Goal: Information Seeking & Learning: Learn about a topic

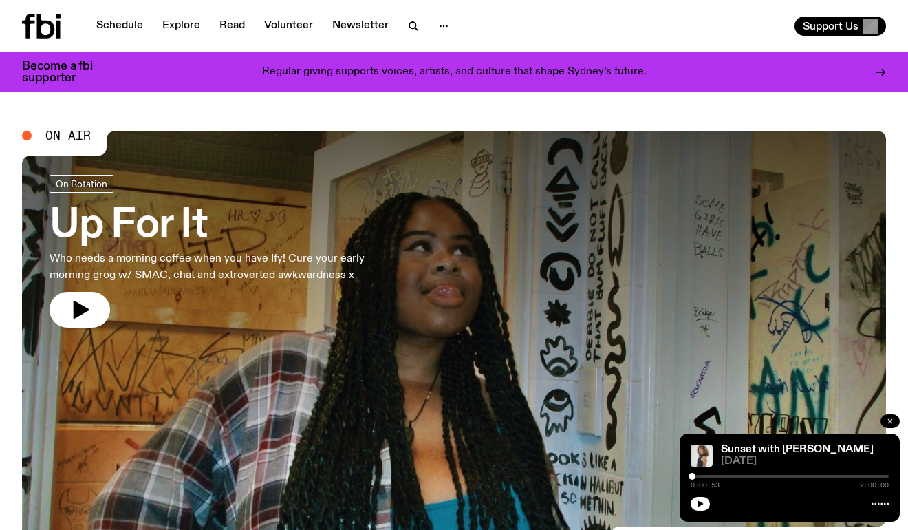
click at [887, 423] on icon "button" at bounding box center [890, 421] width 8 height 8
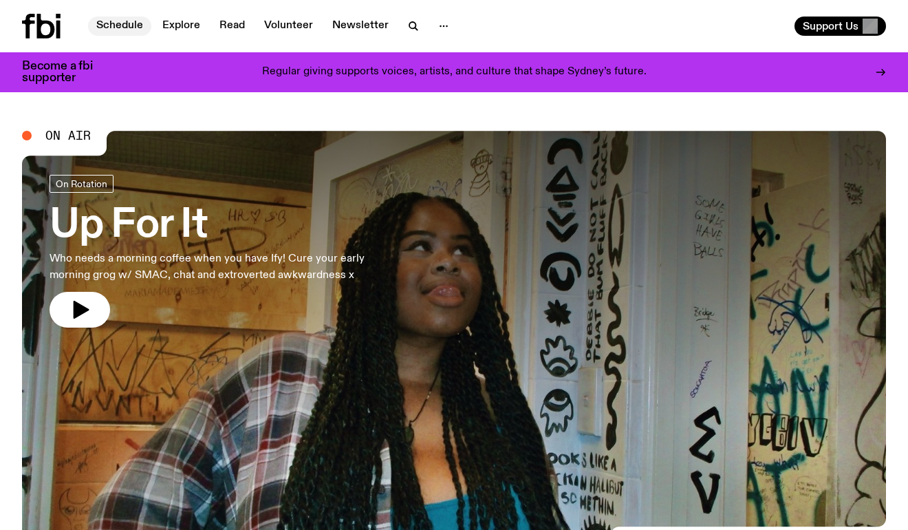
click at [129, 28] on link "Schedule" at bounding box center [119, 26] width 63 height 19
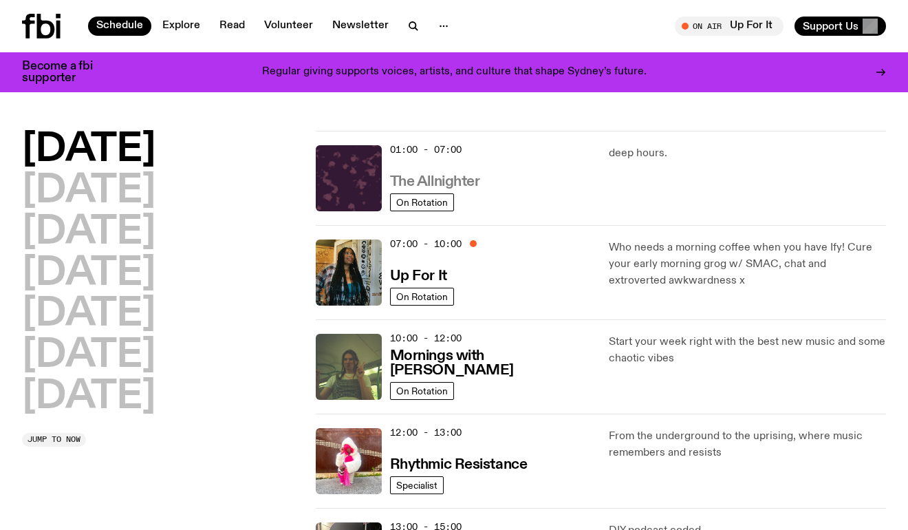
click at [465, 178] on h3 "The Allnighter" at bounding box center [435, 182] width 90 height 14
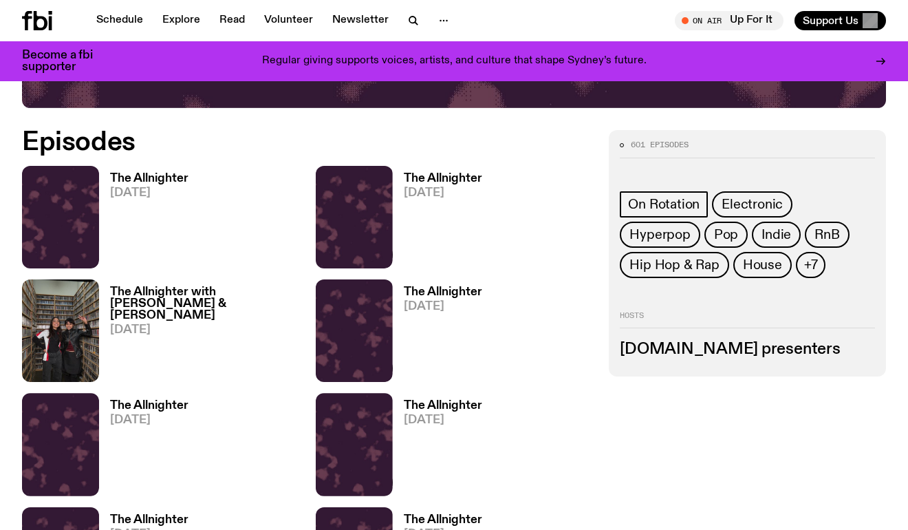
scroll to position [573, 0]
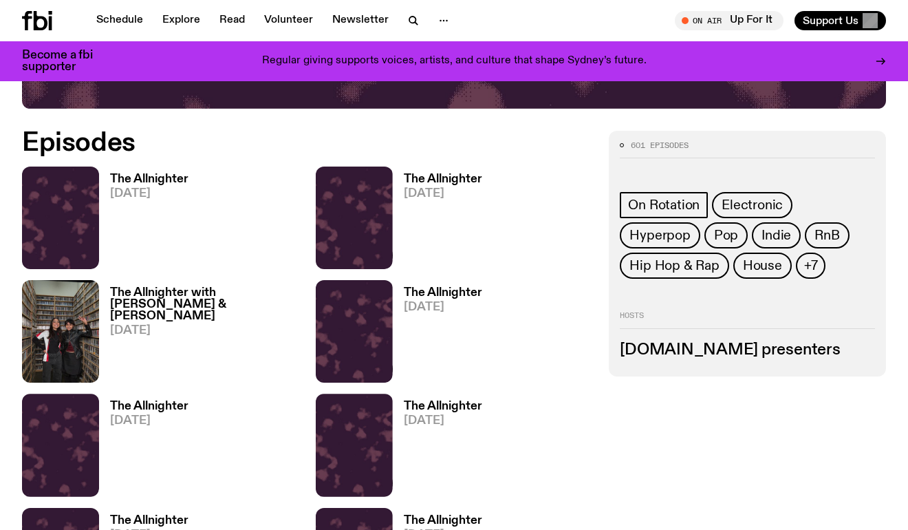
click at [183, 306] on h3 "The Allnighter with [PERSON_NAME] & [PERSON_NAME]" at bounding box center [204, 304] width 189 height 35
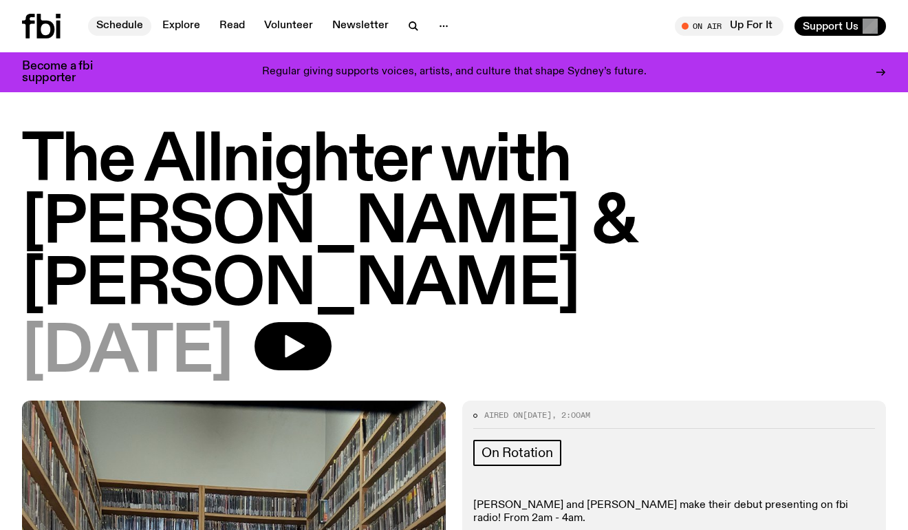
click at [118, 23] on link "Schedule" at bounding box center [119, 26] width 63 height 19
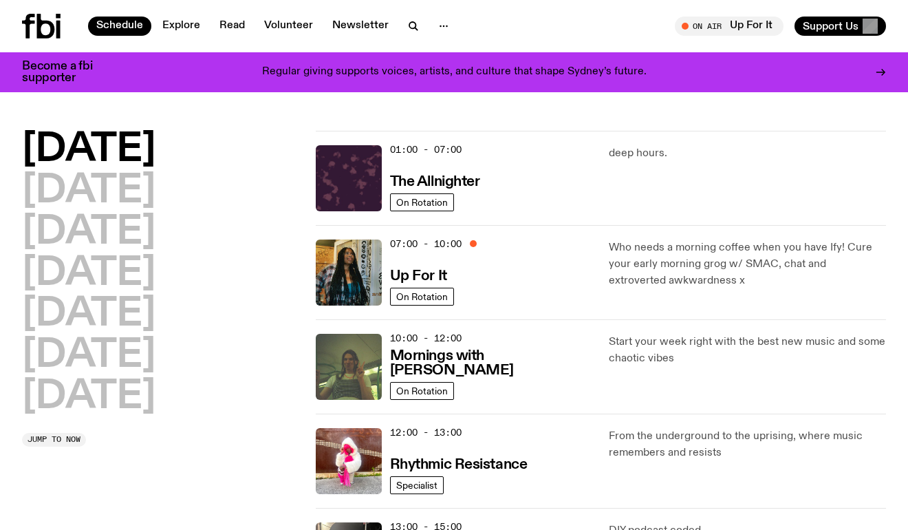
click at [52, 24] on icon at bounding box center [46, 26] width 18 height 25
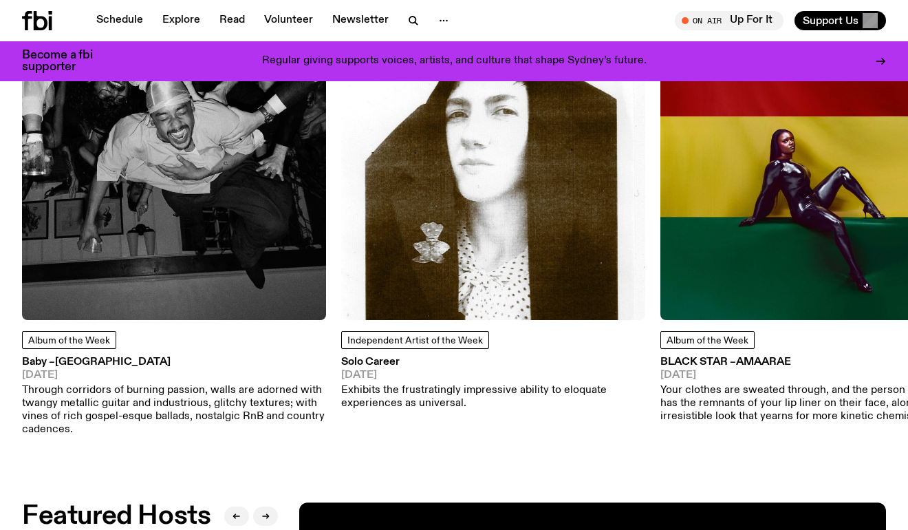
scroll to position [1700, 0]
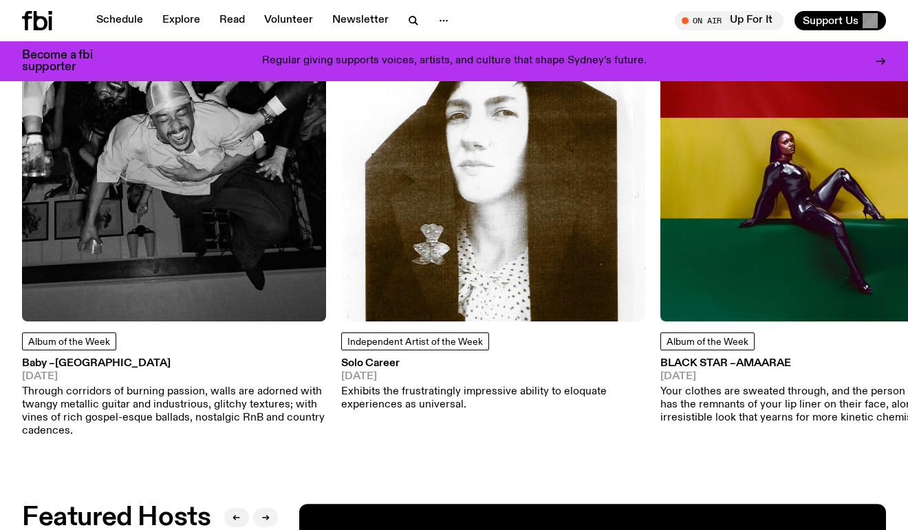
click at [187, 418] on p "Through corridors of burning passion, walls are adorned with twangy metallic gu…" at bounding box center [174, 411] width 304 height 53
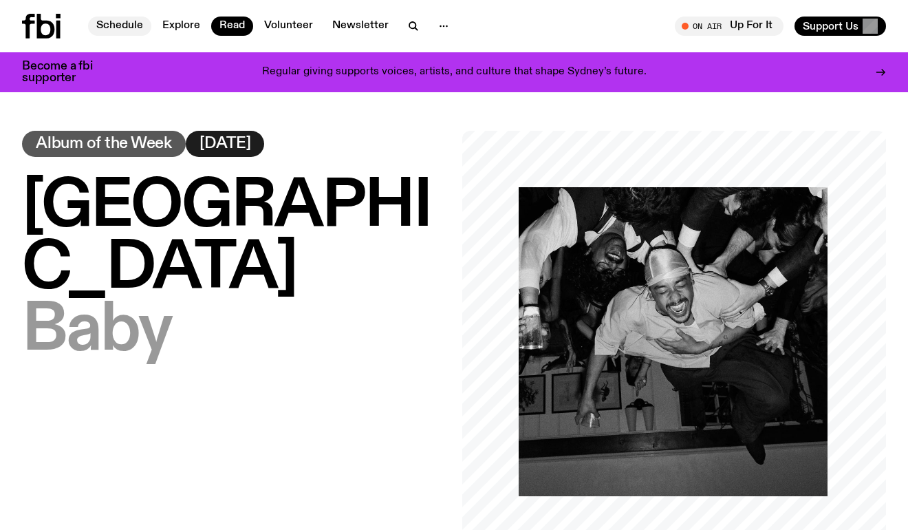
click at [107, 35] on nav "Schedule Explore Read Volunteer Newsletter" at bounding box center [273, 26] width 370 height 19
click at [34, 22] on icon at bounding box center [28, 26] width 13 height 25
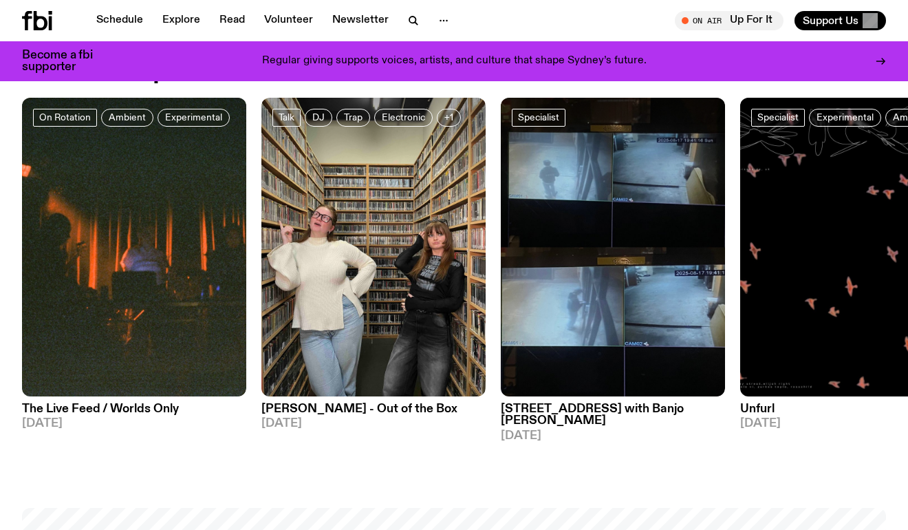
scroll to position [614, 0]
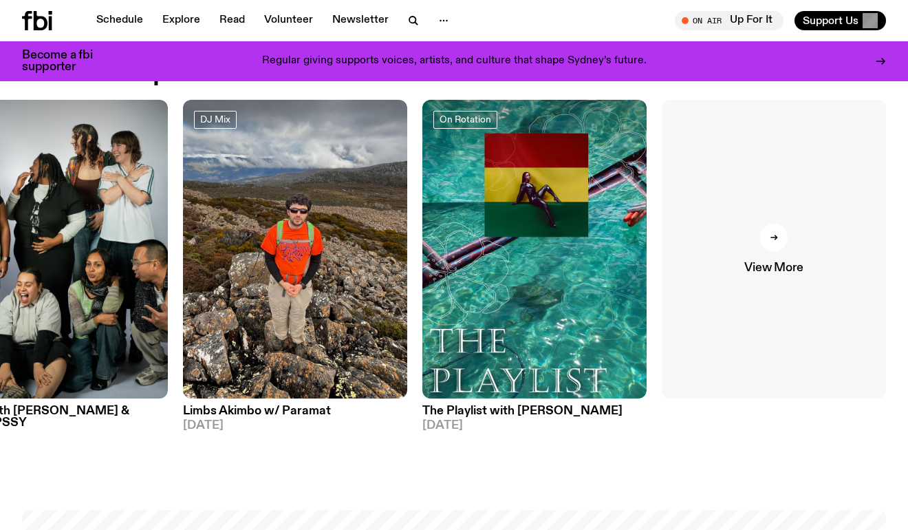
click at [774, 241] on icon at bounding box center [774, 237] width 8 height 8
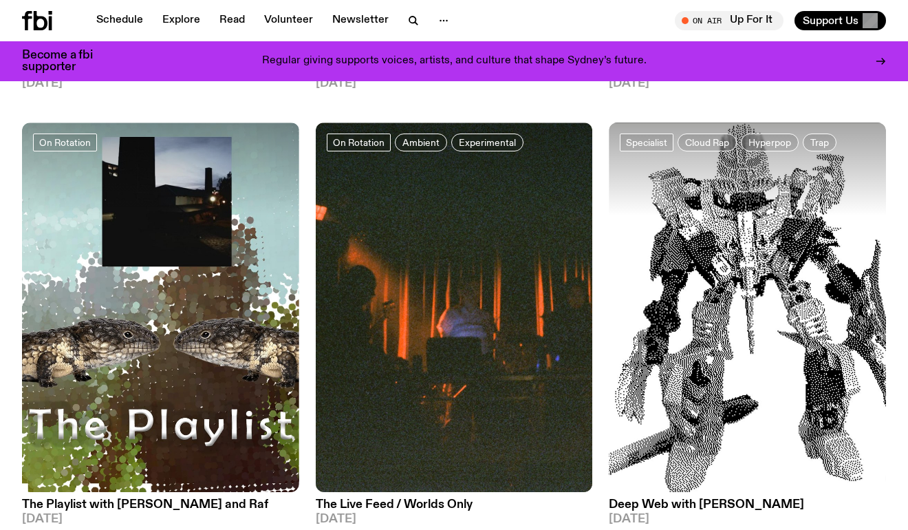
scroll to position [3273, 0]
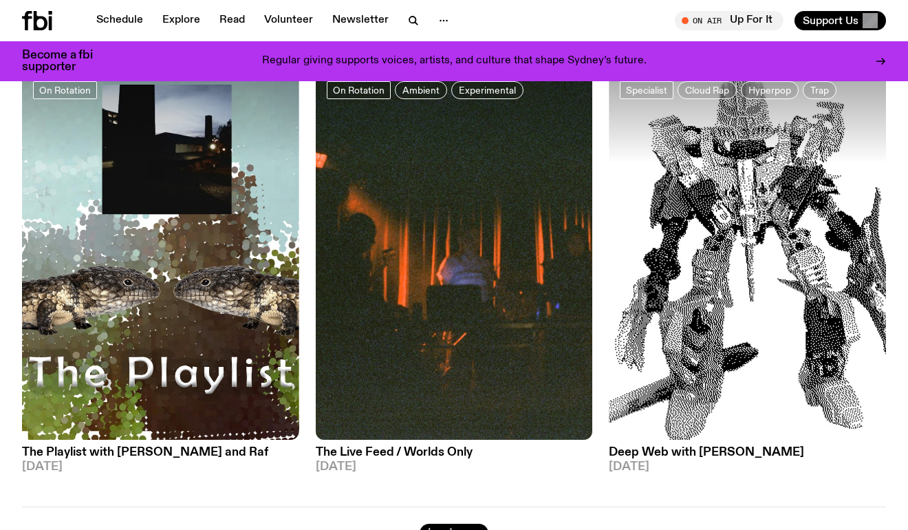
click at [449, 524] on button "Load more" at bounding box center [454, 533] width 69 height 19
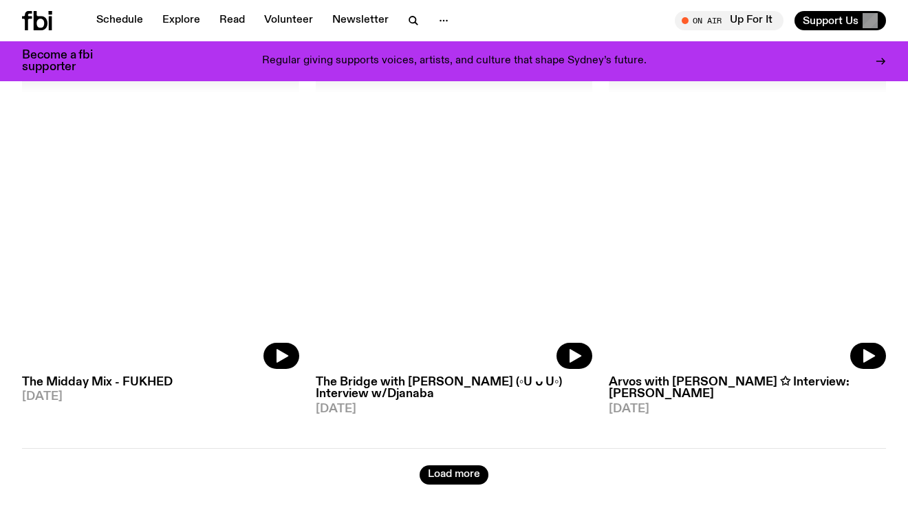
scroll to position [6896, 0]
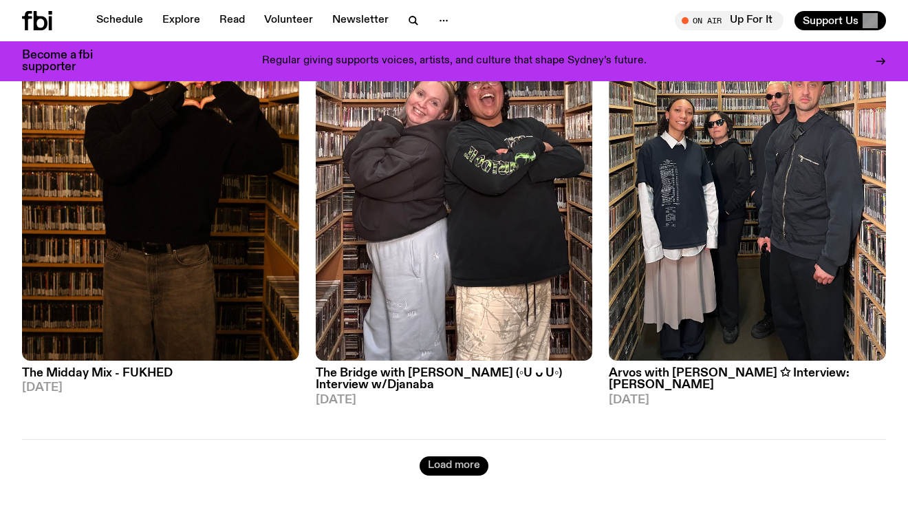
click at [454, 456] on button "Load more" at bounding box center [454, 465] width 69 height 19
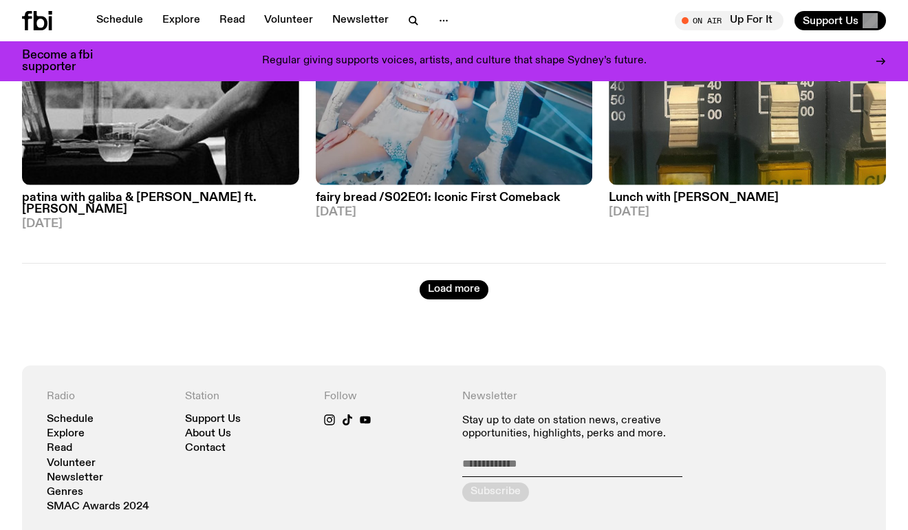
scroll to position [10454, 0]
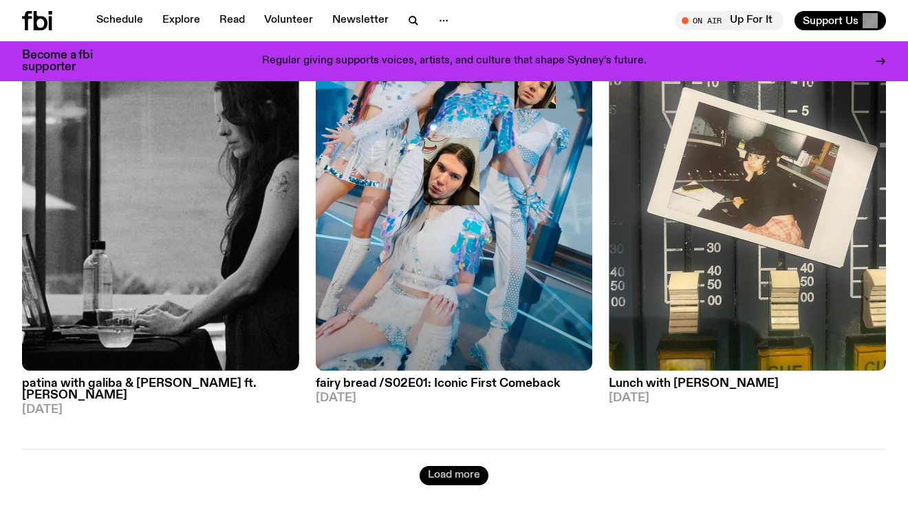
click at [434, 466] on button "Load more" at bounding box center [454, 475] width 69 height 19
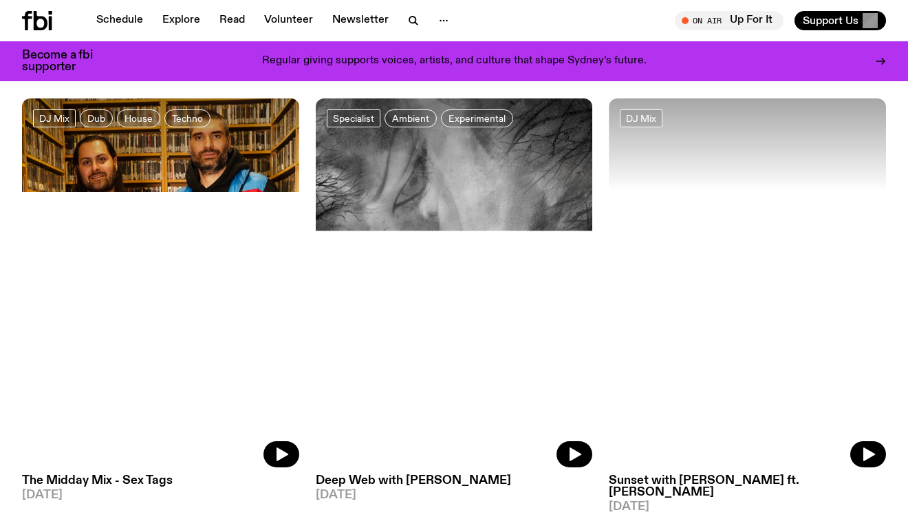
scroll to position [13951, 0]
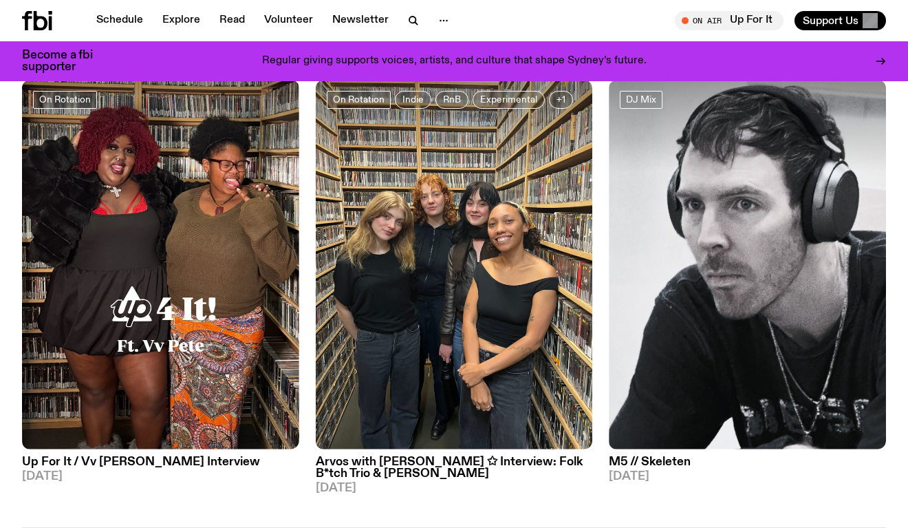
scroll to position [17587, 0]
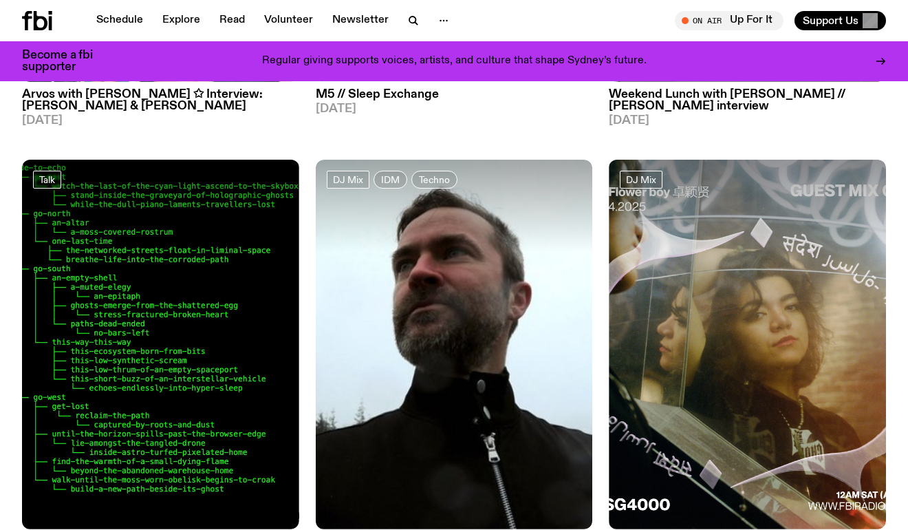
scroll to position [21078, 0]
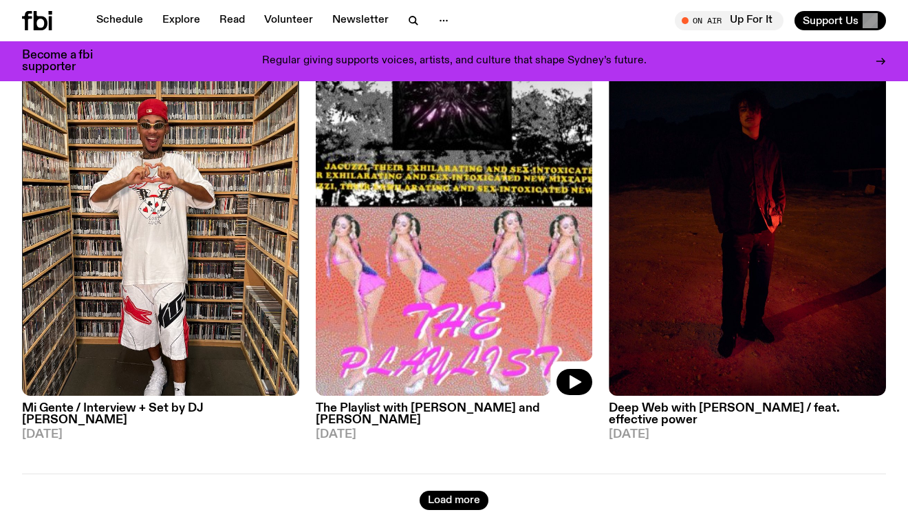
scroll to position [24876, 0]
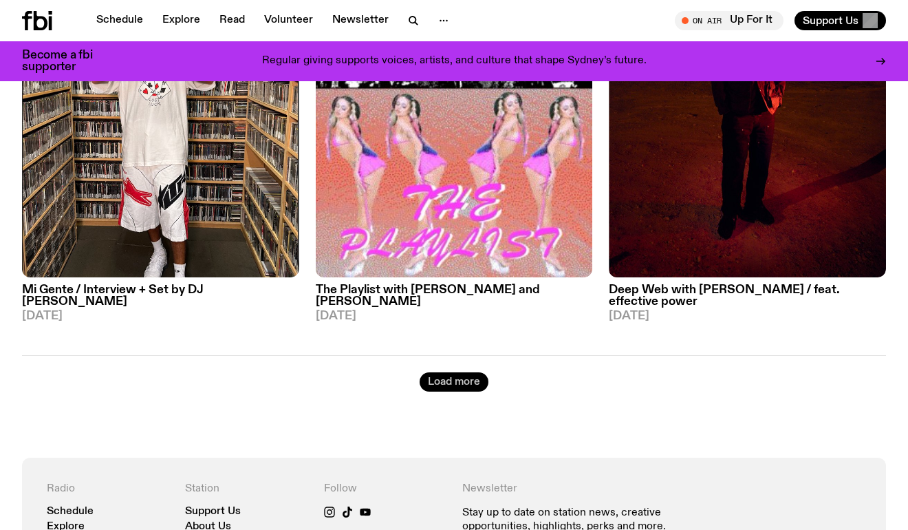
click at [445, 372] on button "Load more" at bounding box center [454, 381] width 69 height 19
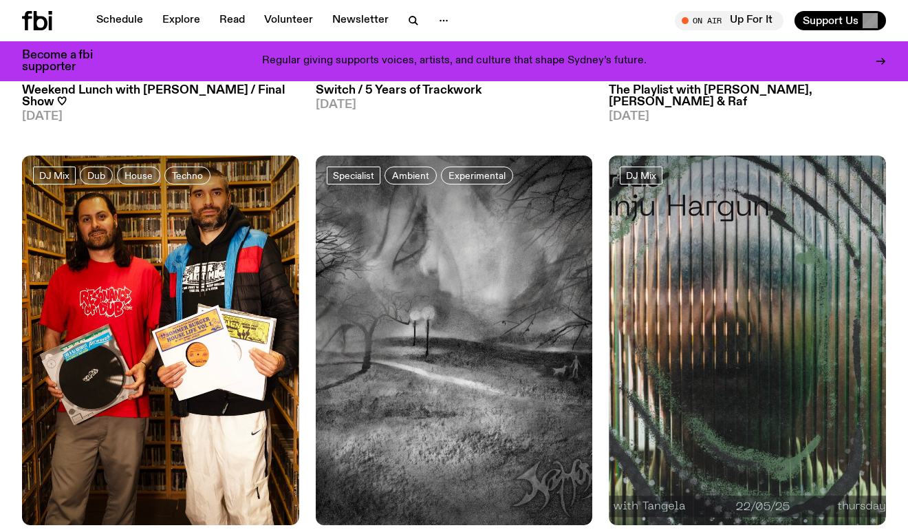
scroll to position [13810, 0]
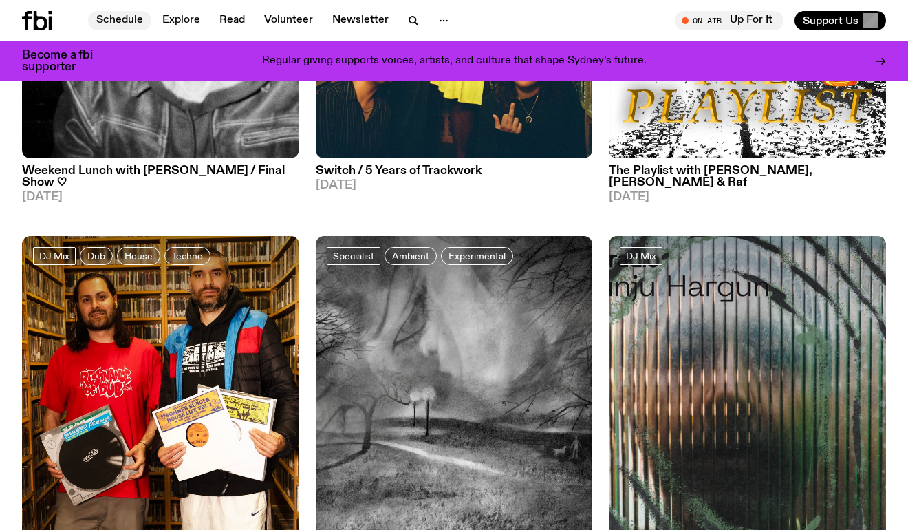
click at [104, 18] on link "Schedule" at bounding box center [119, 20] width 63 height 19
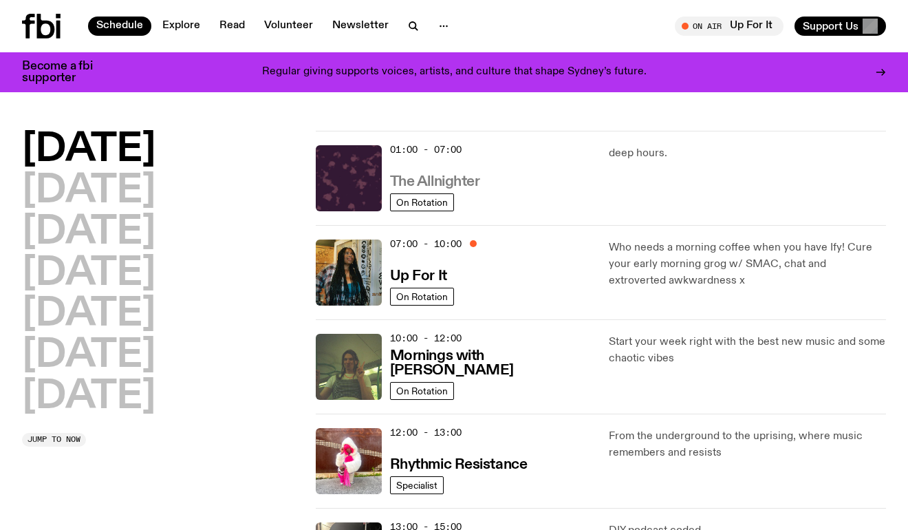
click at [451, 175] on h3 "The Allnighter" at bounding box center [435, 182] width 90 height 14
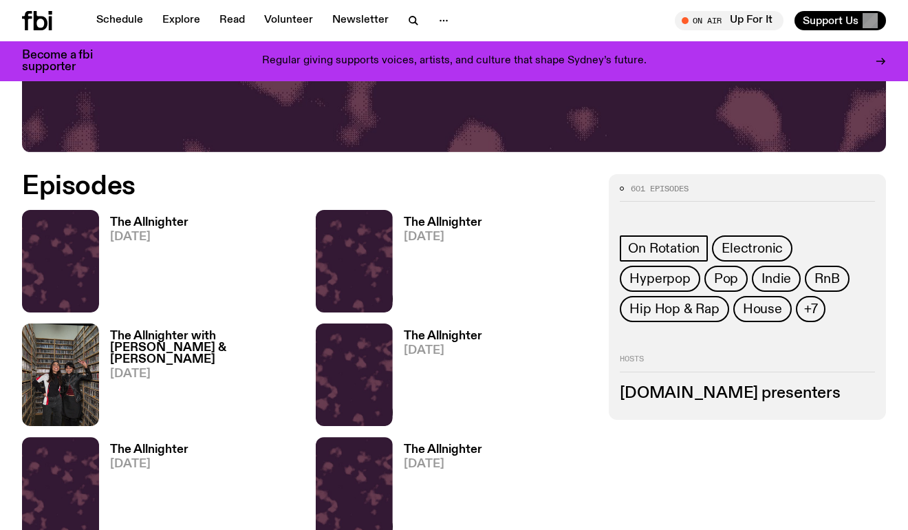
scroll to position [531, 0]
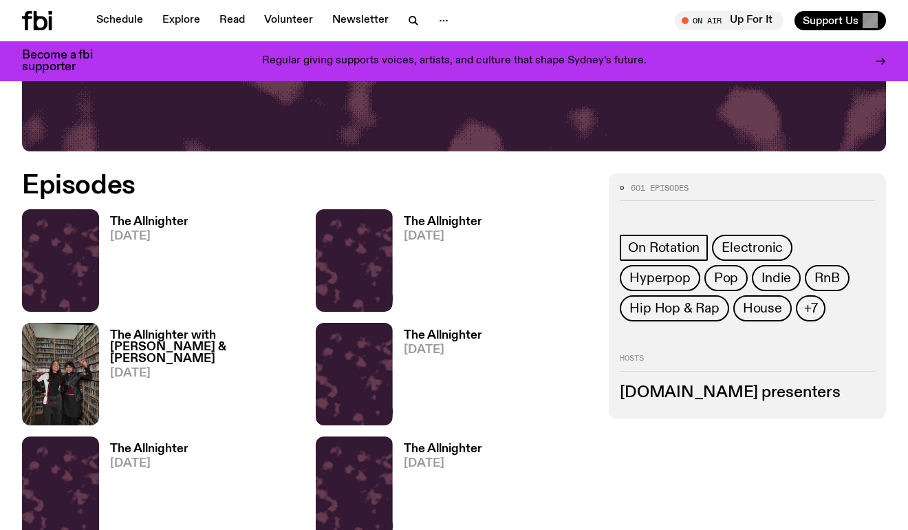
click at [456, 228] on h3 "The Allnighter" at bounding box center [443, 222] width 78 height 12
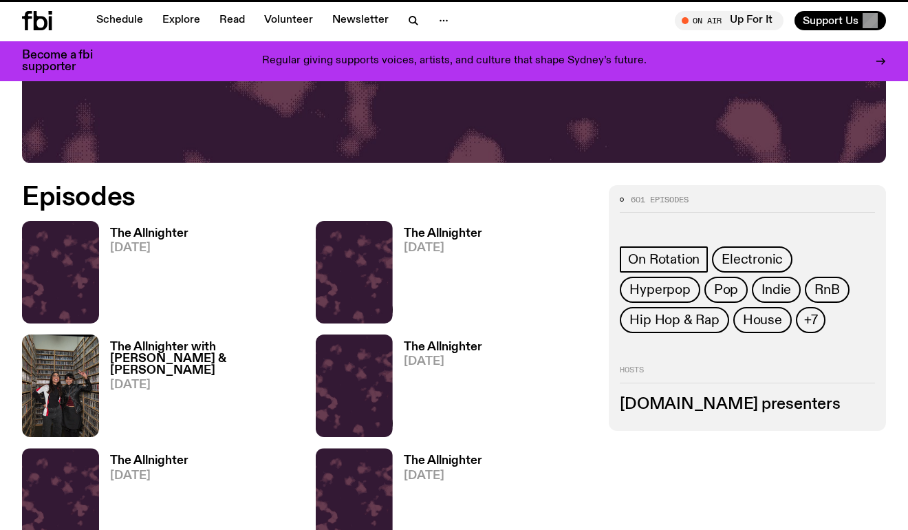
scroll to position [520, 0]
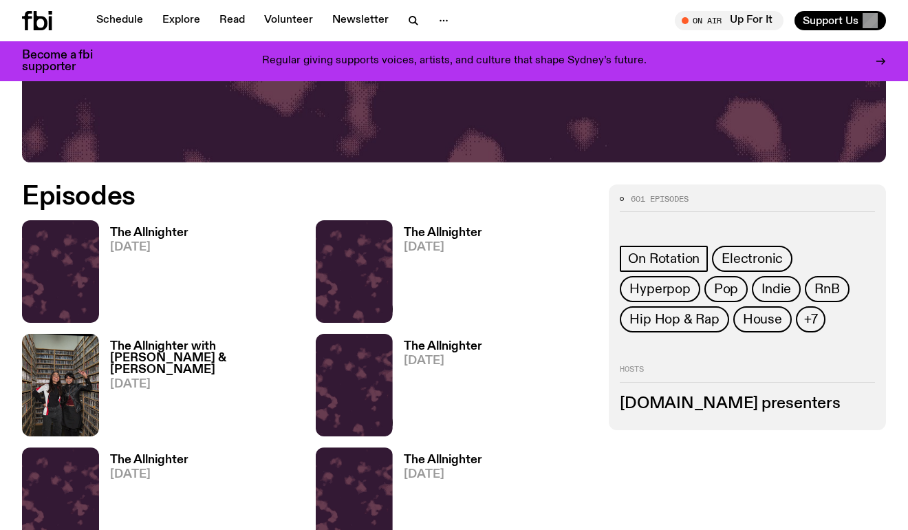
click at [147, 348] on h3 "The Allnighter with [PERSON_NAME] & [PERSON_NAME]" at bounding box center [204, 358] width 189 height 35
